Goal: Transaction & Acquisition: Obtain resource

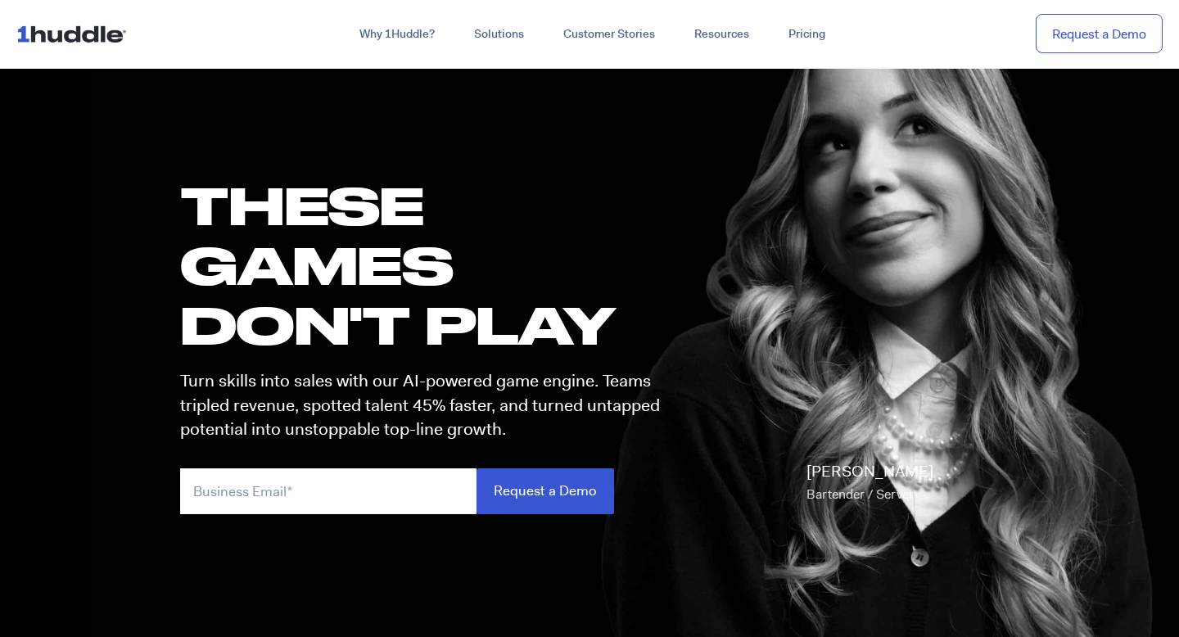
scroll to position [60, 0]
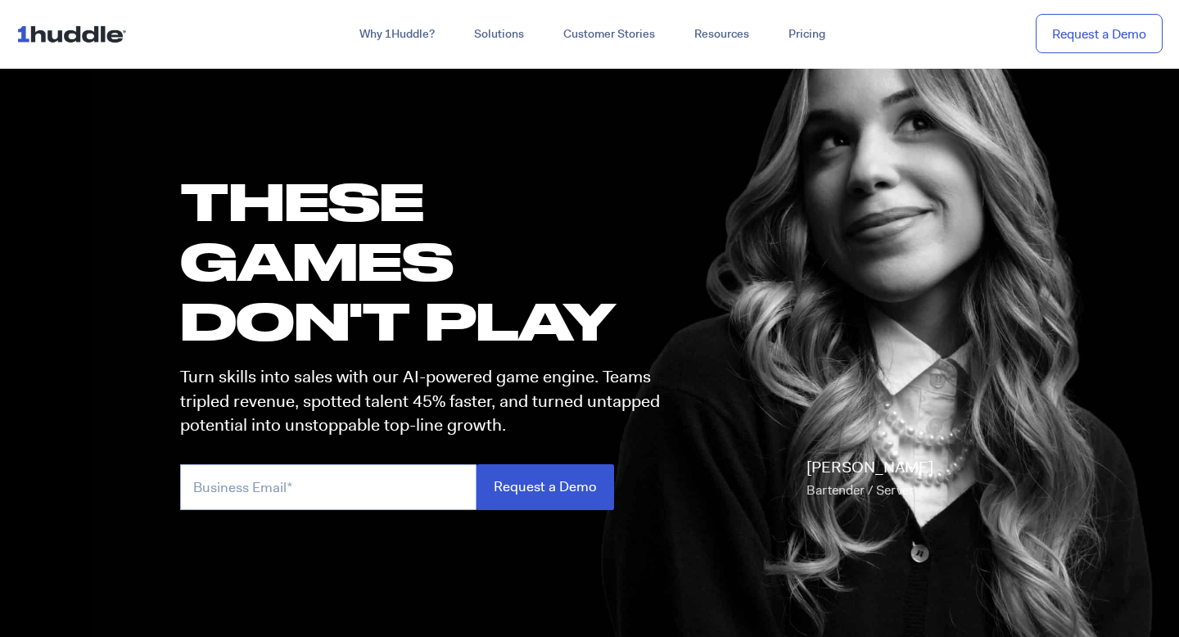
click at [323, 481] on input "email" at bounding box center [328, 486] width 296 height 45
type input "7brewcrew"
click at [477, 464] on input "Request a Demo" at bounding box center [546, 486] width 138 height 45
click at [228, 490] on input "7brewcrew" at bounding box center [328, 486] width 296 height 45
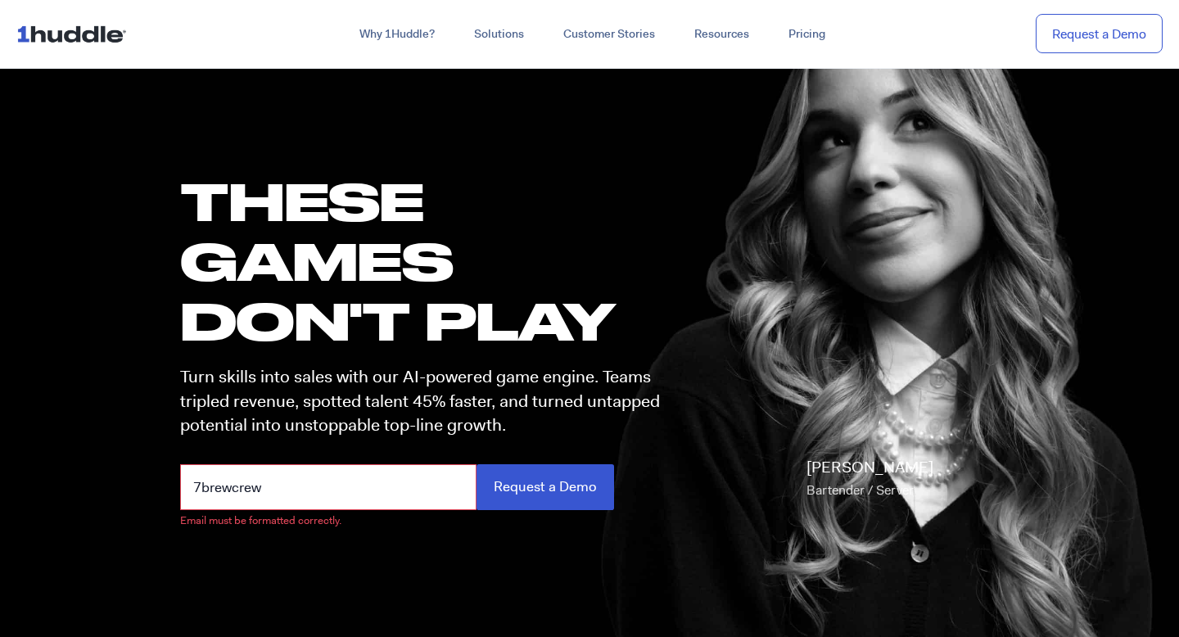
click at [228, 490] on input "7brewcrew" at bounding box center [328, 486] width 296 height 45
type input "ella.chrispen@gmail.com"
click at [477, 464] on input "Request a Demo" at bounding box center [546, 486] width 138 height 45
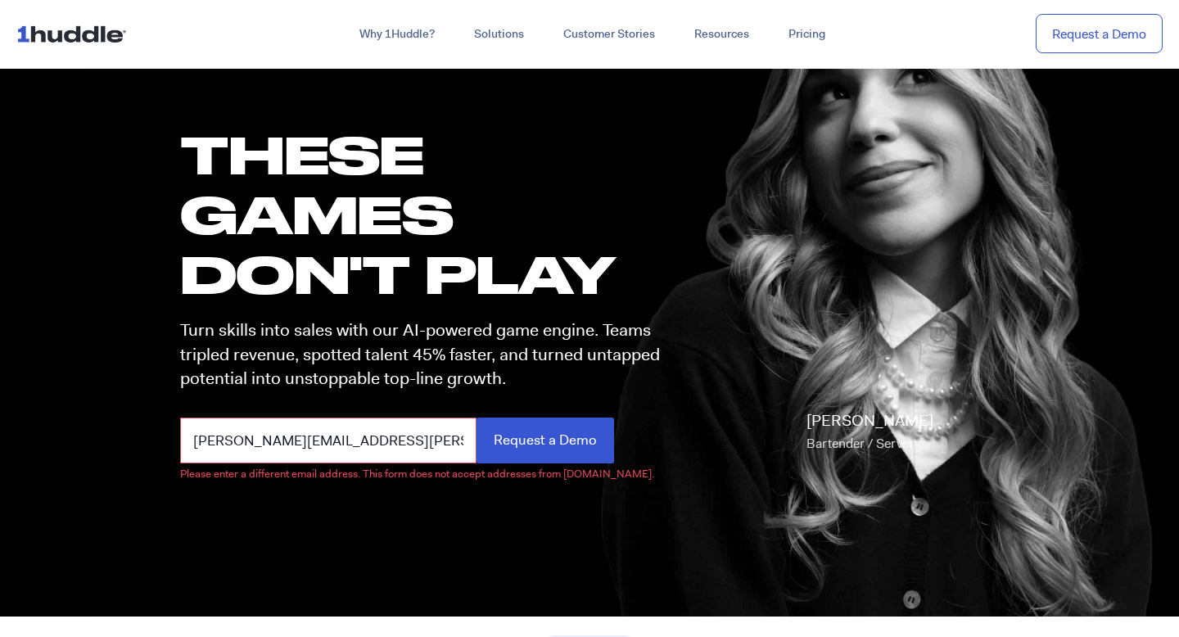
scroll to position [0, 0]
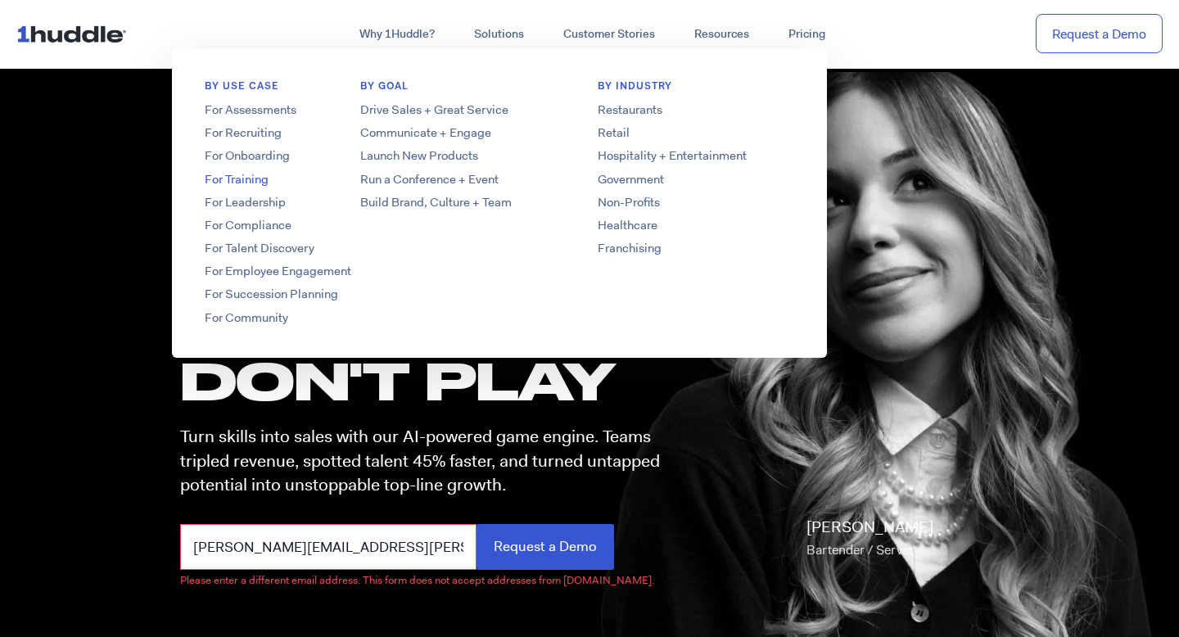
click at [243, 183] on link "For Training" at bounding box center [303, 179] width 262 height 17
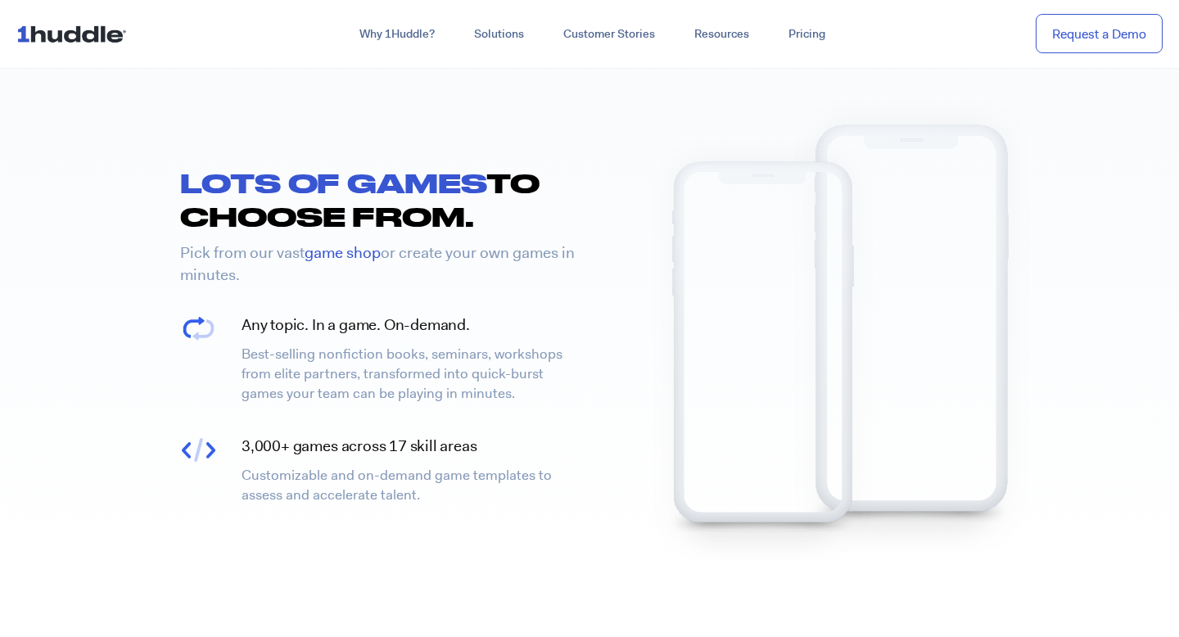
scroll to position [2060, 0]
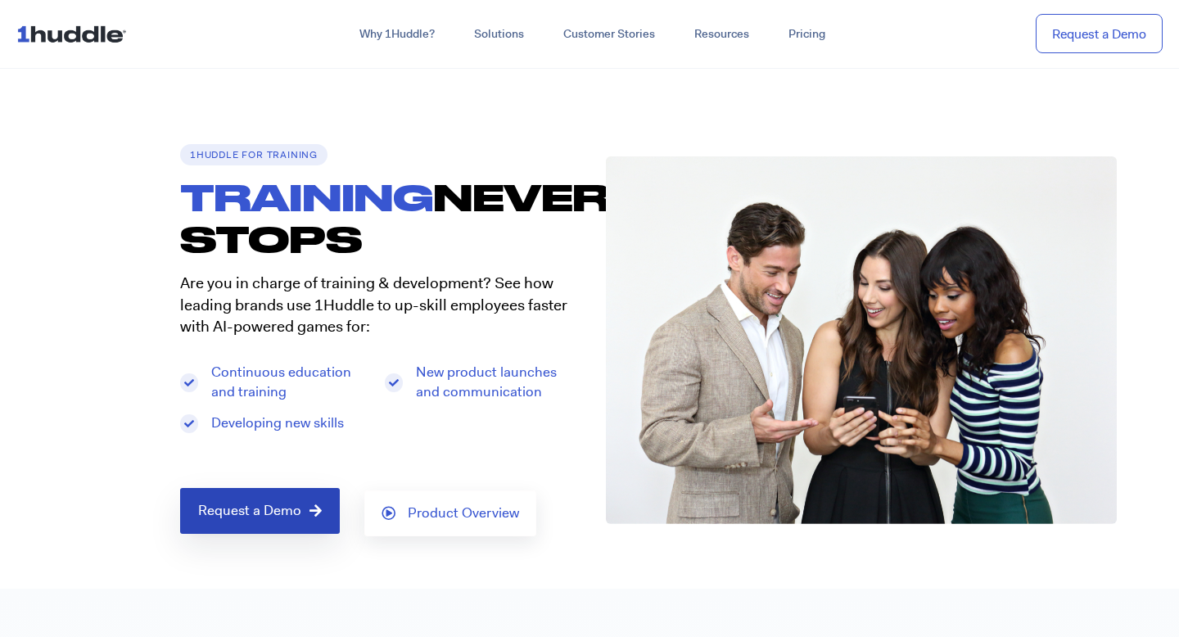
click at [273, 513] on span "Request a Demo" at bounding box center [249, 511] width 103 height 15
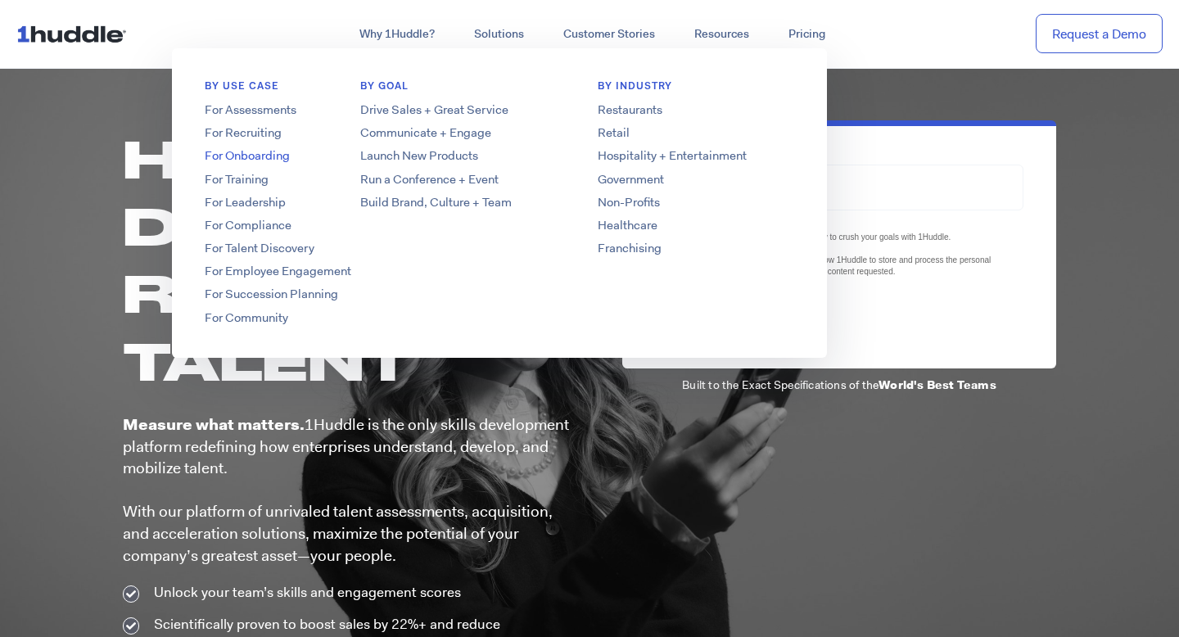
click at [264, 161] on link "For Onboarding" at bounding box center [303, 155] width 262 height 17
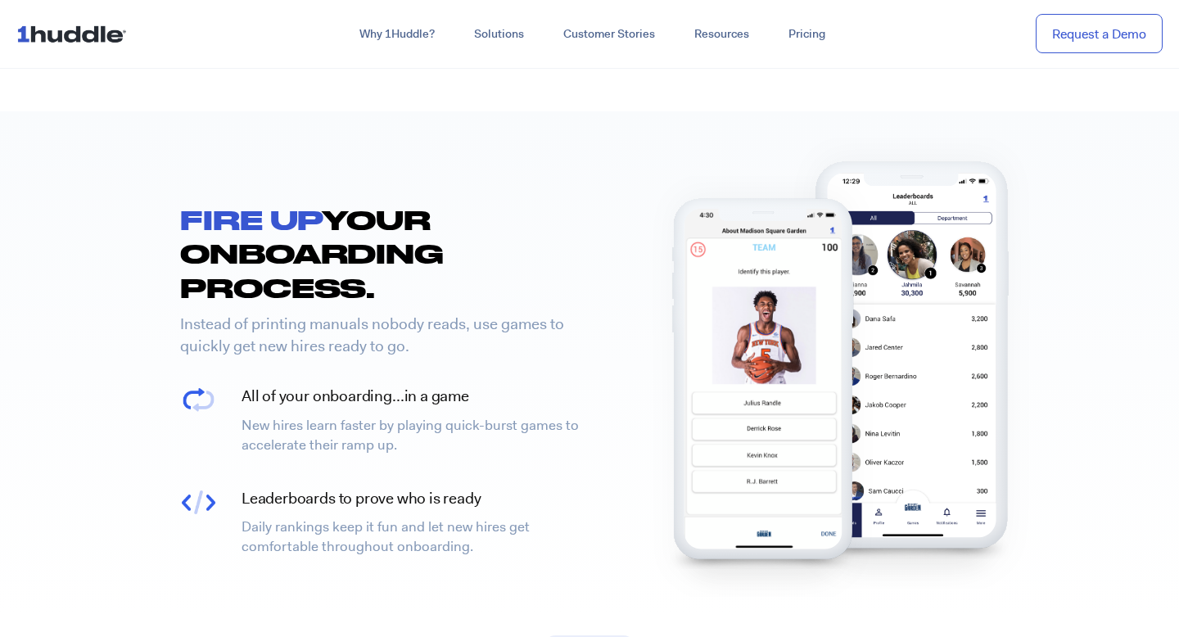
scroll to position [1965, 0]
